Goal: Information Seeking & Learning: Check status

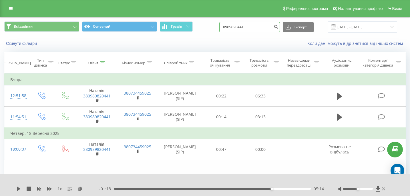
drag, startPoint x: 262, startPoint y: 26, endPoint x: 233, endPoint y: 26, distance: 28.6
click at [233, 26] on div "Всі дзвінки Основний Графік 0989820441 Експорт .csv .xls .xlsx [DATE] - [DATE]" at bounding box center [204, 26] width 401 height 11
paste input "0673607260"
type input "0673607260"
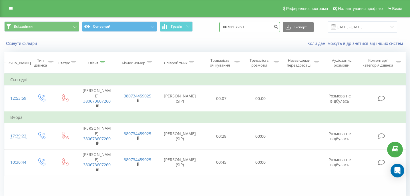
drag, startPoint x: 261, startPoint y: 27, endPoint x: 203, endPoint y: 25, distance: 58.0
click at [203, 26] on div "Всі дзвінки Основний Графік 0673607260 Експорт .csv .xls .xlsx 20.06.2025 - 20.…" at bounding box center [204, 26] width 401 height 11
paste input "48532103086"
type input "48532103086"
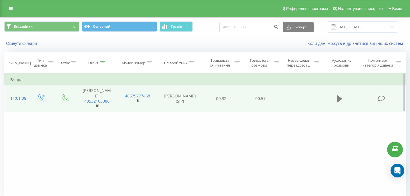
click at [340, 99] on icon at bounding box center [339, 98] width 5 height 7
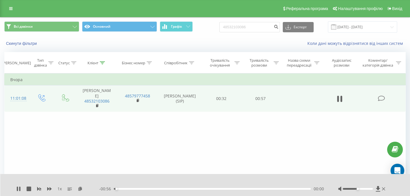
click at [203, 189] on div "00:00" at bounding box center [212, 189] width 197 height 2
